Goal: Information Seeking & Learning: Learn about a topic

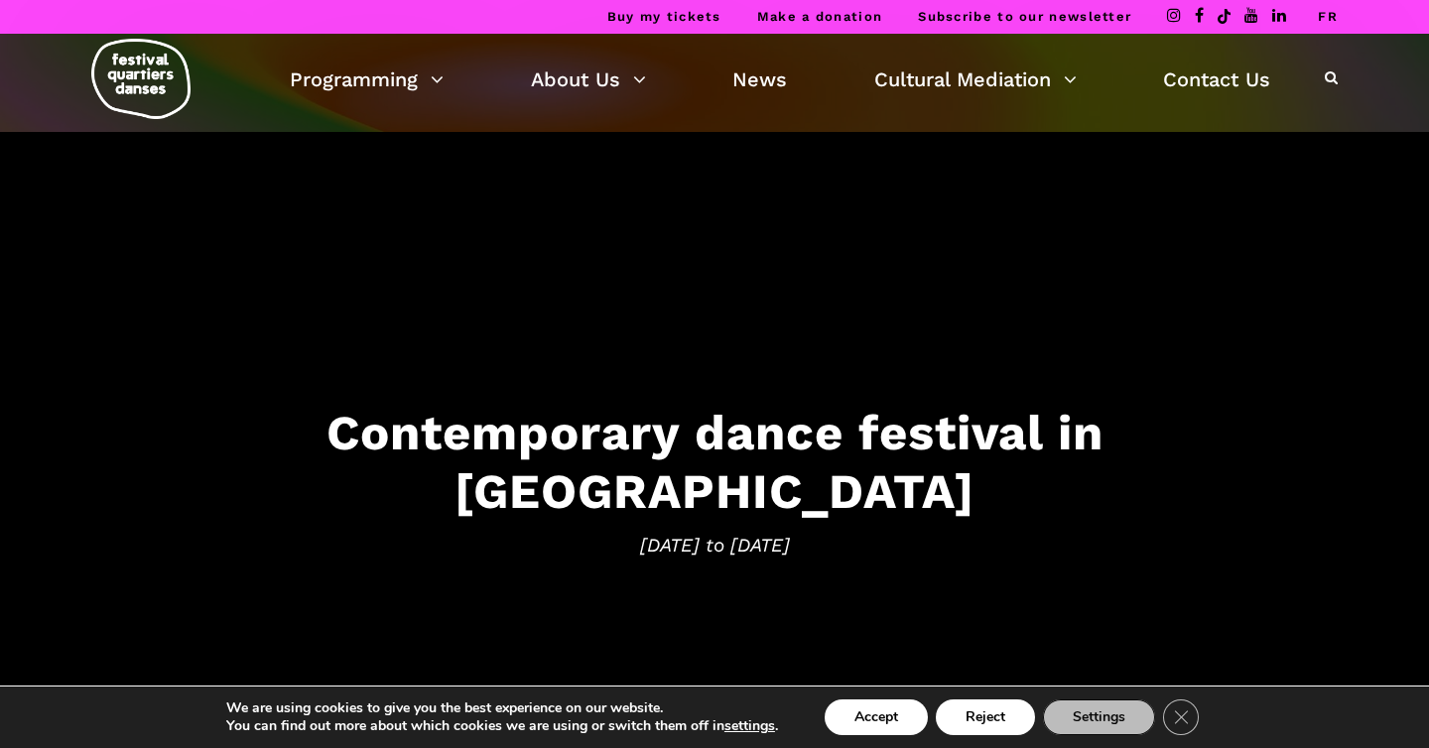
click at [1327, 19] on link "FR" at bounding box center [1328, 16] width 20 height 15
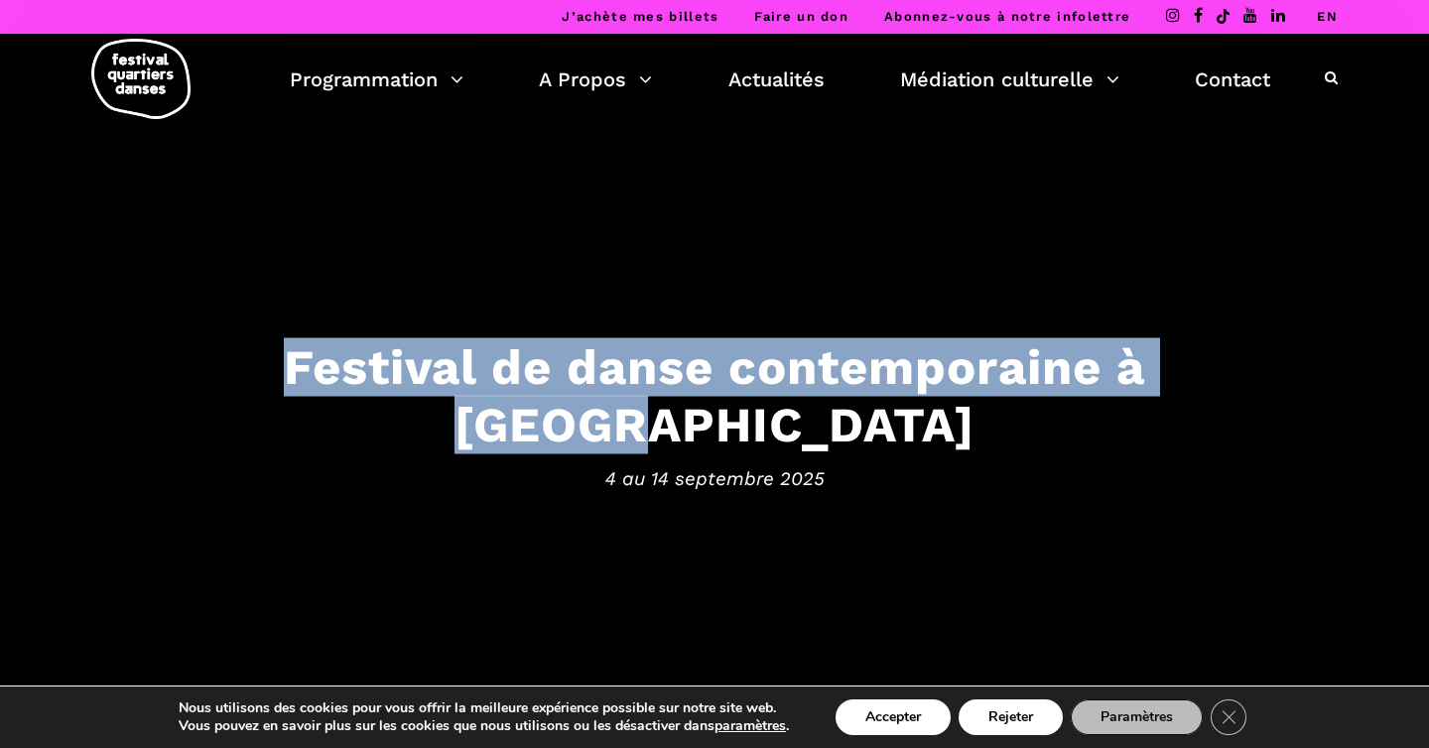
drag, startPoint x: 1209, startPoint y: 395, endPoint x: 140, endPoint y: 389, distance: 1069.6
click at [140, 389] on div "Festival de danse contemporaine à Montréal" at bounding box center [714, 395] width 1230 height 117
copy h3 "Festival de danse contemporaine à Montré"
click at [1320, 19] on link "EN" at bounding box center [1327, 16] width 21 height 15
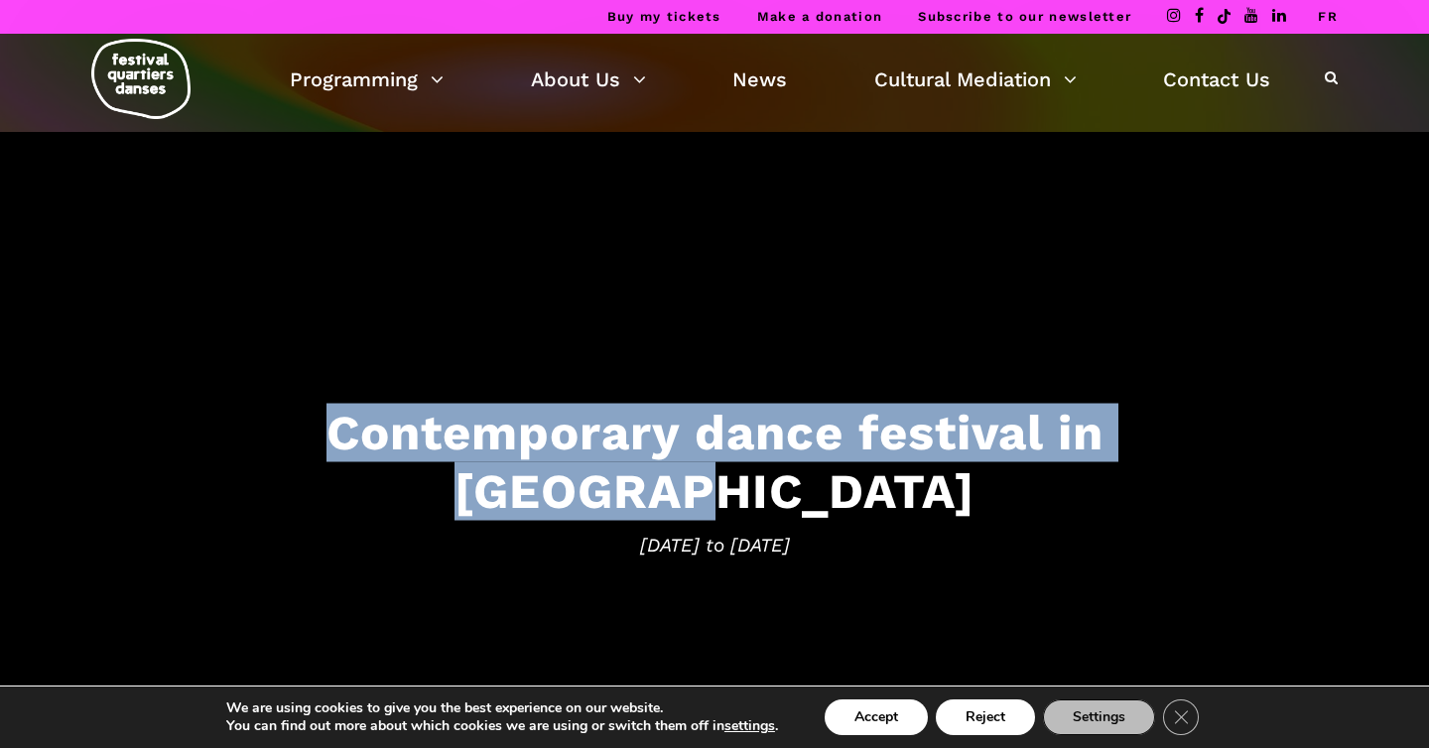
drag, startPoint x: 1223, startPoint y: 455, endPoint x: 217, endPoint y: 455, distance: 1006.0
click at [217, 455] on h3 "Contemporary dance festival in Montreal" at bounding box center [714, 462] width 1230 height 117
copy h3 "Contemporary dance festival in Montreal"
